Goal: Information Seeking & Learning: Find specific fact

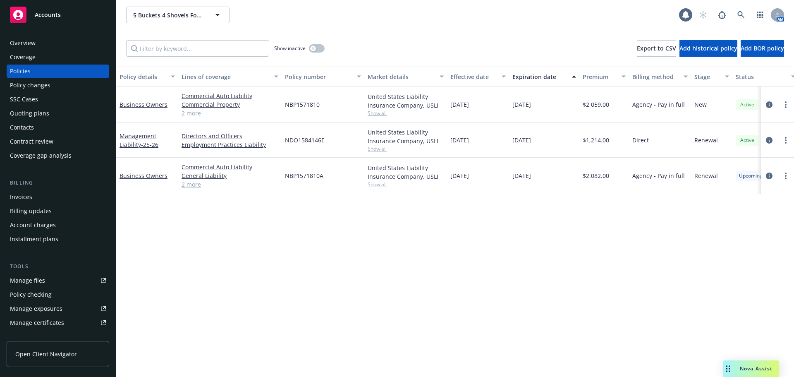
click at [187, 116] on link "2 more" at bounding box center [229, 113] width 97 height 9
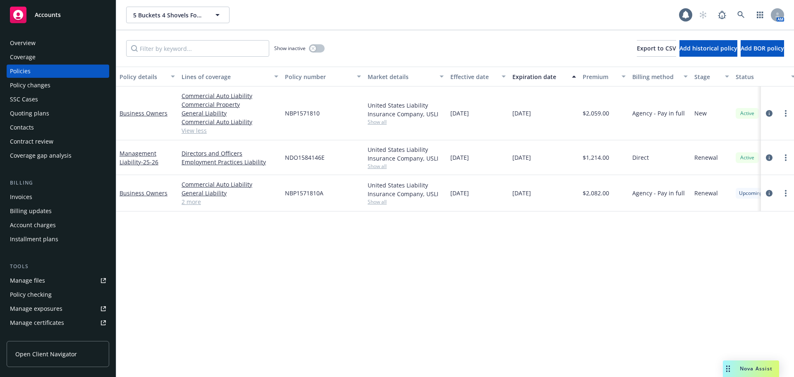
click at [372, 121] on span "Show all" at bounding box center [405, 121] width 76 height 7
click at [336, 121] on div "NBP1571810" at bounding box center [322, 113] width 83 height 54
click at [153, 114] on link "Business Owners" at bounding box center [143, 113] width 48 height 8
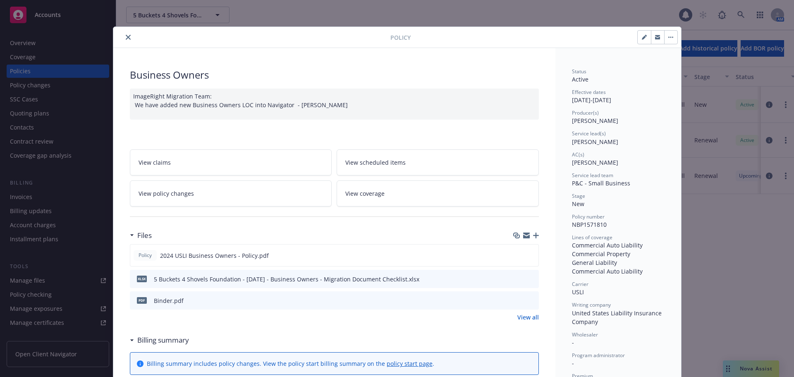
click at [529, 298] on icon "preview file" at bounding box center [530, 300] width 7 height 6
click at [126, 35] on icon "close" at bounding box center [128, 37] width 5 height 5
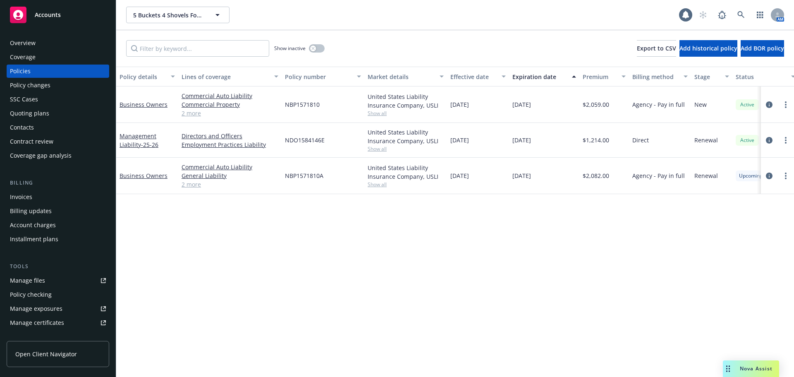
click at [36, 112] on div "Quoting plans" at bounding box center [29, 113] width 39 height 13
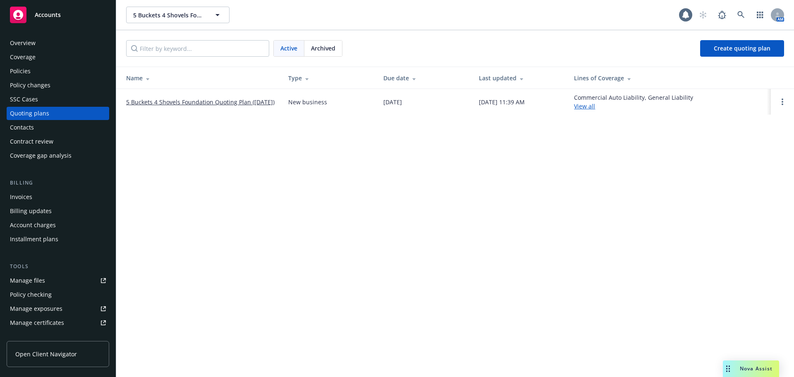
click at [148, 99] on link "5 Buckets 4 Shovels Foundation Quoting Plan (2024-10-11)" at bounding box center [200, 102] width 148 height 9
click at [335, 49] on span "Archived" at bounding box center [323, 48] width 24 height 9
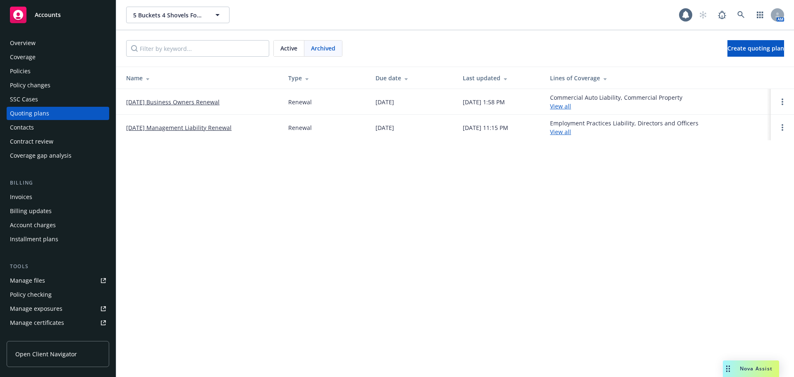
click at [190, 102] on link "[DATE] Business Owners Renewal" at bounding box center [172, 102] width 93 height 9
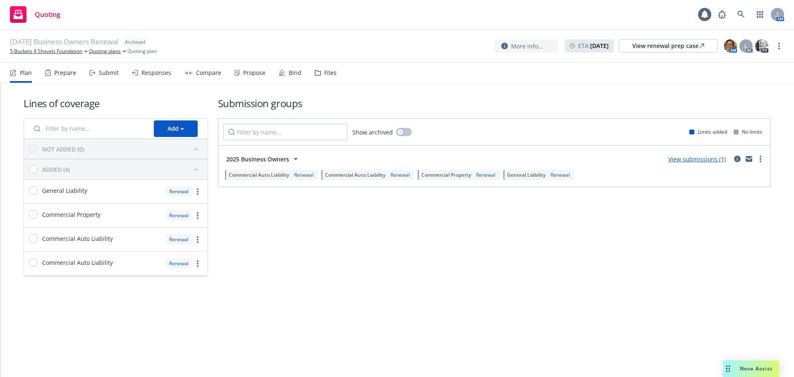
click at [255, 67] on div "Propose" at bounding box center [249, 73] width 31 height 20
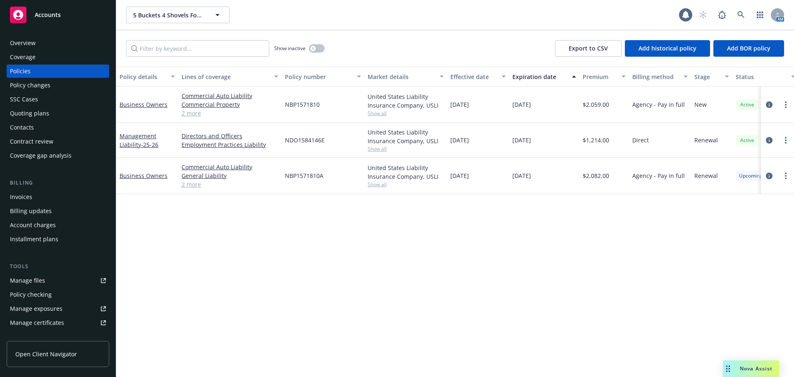
click at [38, 112] on div "Quoting plans" at bounding box center [29, 113] width 39 height 13
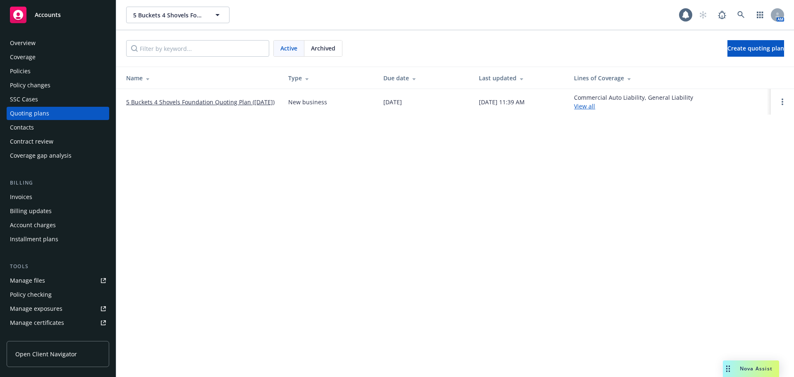
click at [316, 53] on div "Archived" at bounding box center [323, 49] width 38 height 16
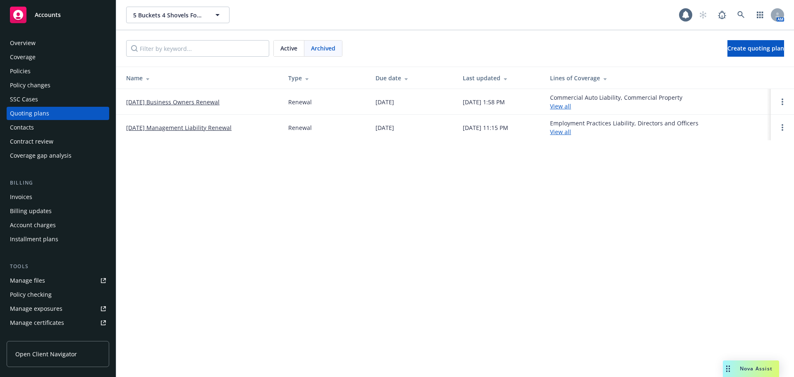
click at [197, 131] on link "08/19/25 Management Liability Renewal" at bounding box center [178, 127] width 105 height 9
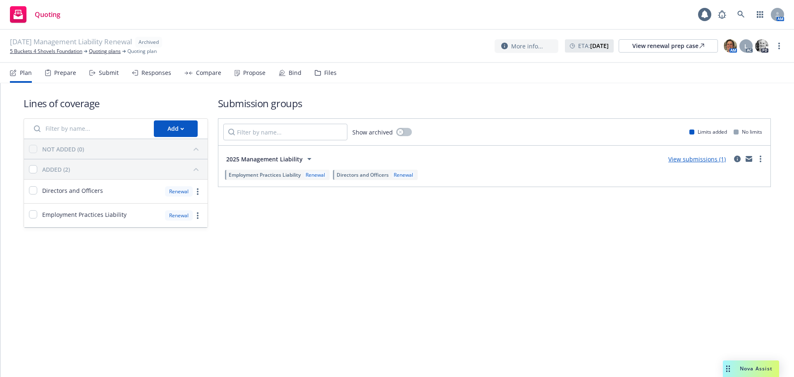
click at [250, 77] on div "Propose" at bounding box center [249, 73] width 31 height 20
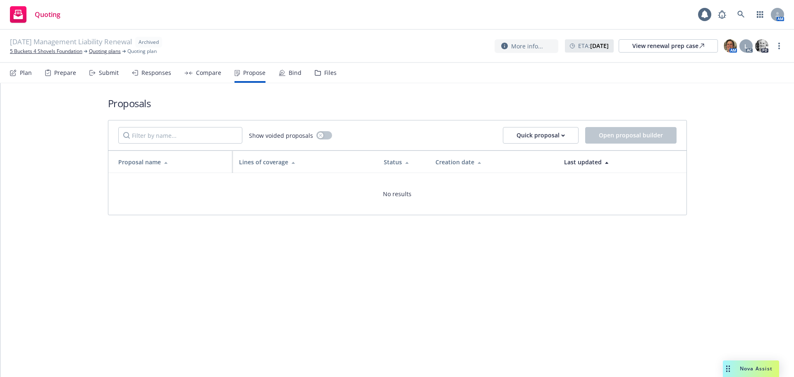
click at [289, 74] on div "Bind" at bounding box center [295, 72] width 13 height 7
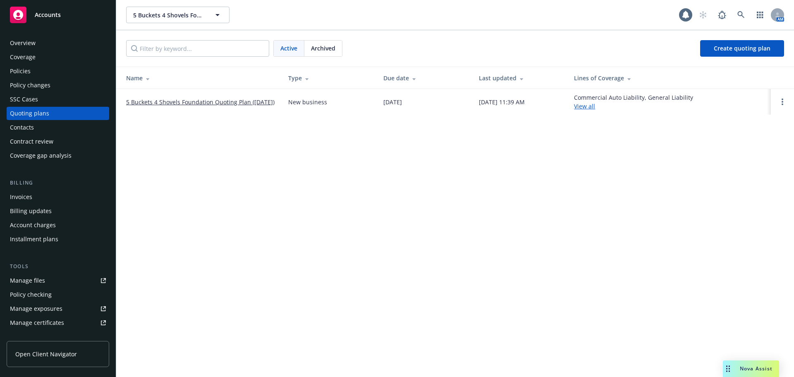
click at [12, 74] on div "Policies" at bounding box center [20, 70] width 21 height 13
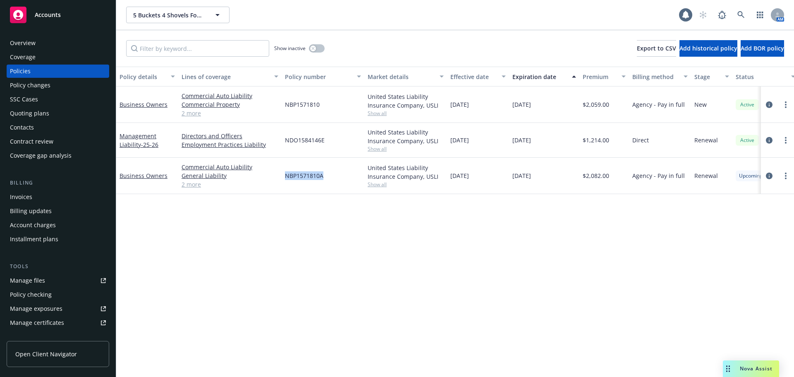
drag, startPoint x: 282, startPoint y: 174, endPoint x: 324, endPoint y: 179, distance: 42.4
click at [324, 179] on div "NBP1571810A" at bounding box center [322, 175] width 83 height 36
copy span "NBP1571810A"
click at [141, 176] on link "Business Owners" at bounding box center [143, 176] width 48 height 8
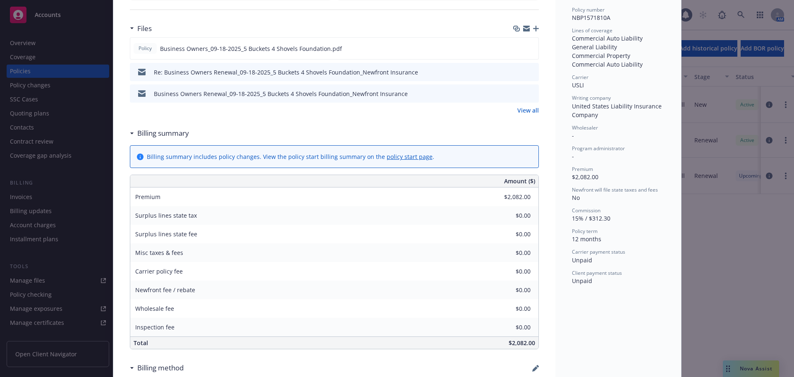
scroll to position [165, 0]
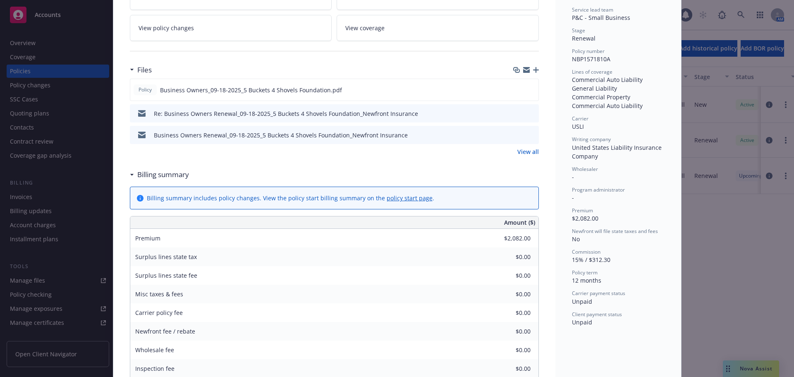
click at [524, 155] on link "View all" at bounding box center [527, 151] width 21 height 9
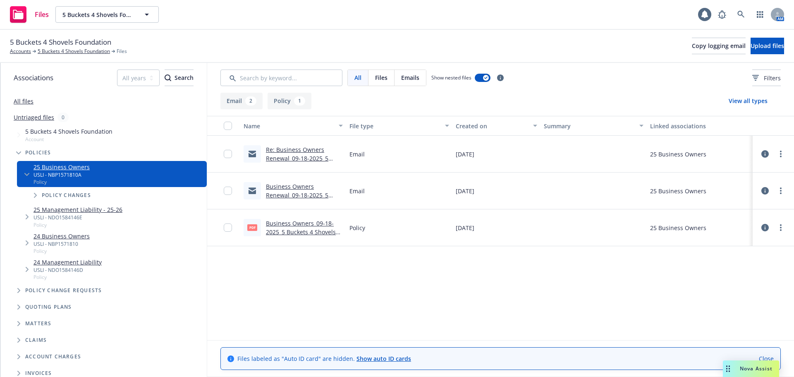
click at [279, 232] on link "Business Owners_09-18-2025_5 Buckets 4 Shovels Foundation.pdf" at bounding box center [301, 231] width 70 height 25
click at [297, 194] on link "Business Owners Renewal_09-18-2025_5 Buckets 4 Shovels Foundation_Newfront Insu…" at bounding box center [297, 203] width 62 height 43
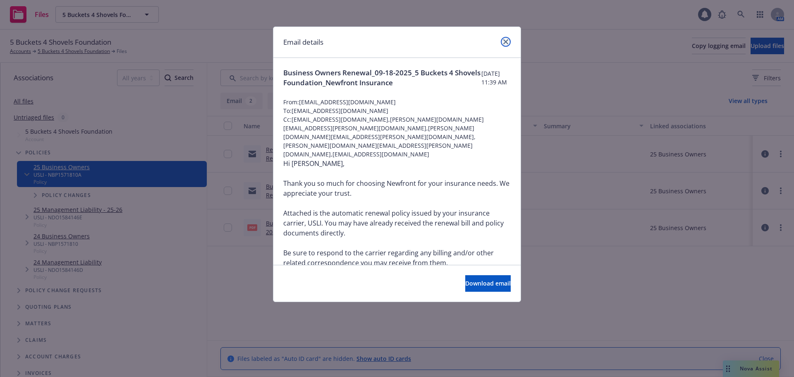
click at [506, 45] on link "close" at bounding box center [506, 42] width 10 height 10
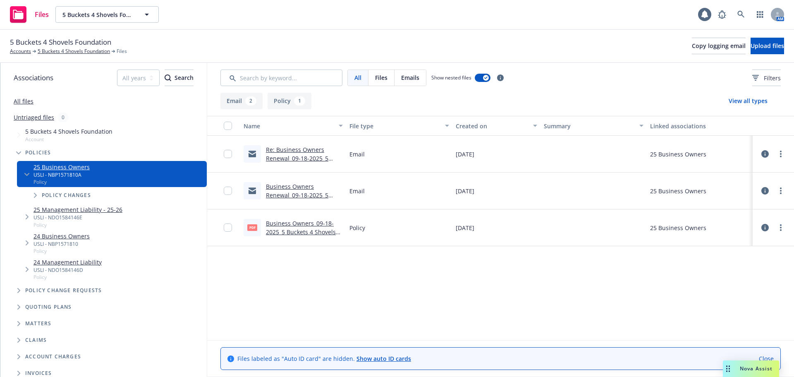
click at [299, 157] on link "Re: Business Owners Renewal_09-18-2025_5 Buckets 4 Shovels Foundation_Newfront …" at bounding box center [297, 166] width 62 height 43
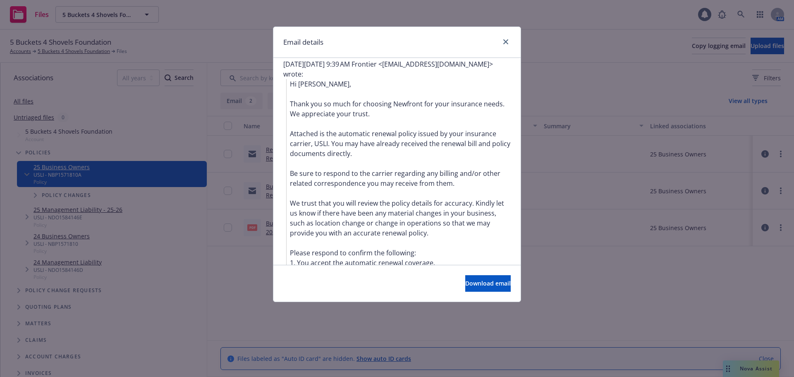
scroll to position [488, 0]
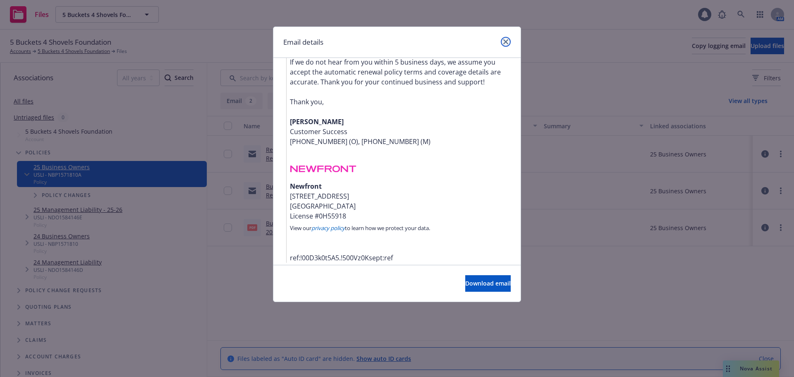
click at [509, 39] on link "close" at bounding box center [506, 42] width 10 height 10
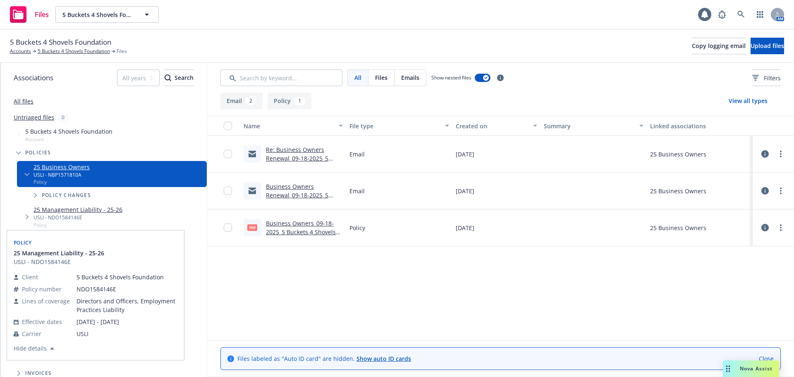
click at [287, 305] on div "Name File type Created on Summary Linked associations Re: Business Owners Renew…" at bounding box center [500, 228] width 587 height 224
